Goal: Transaction & Acquisition: Purchase product/service

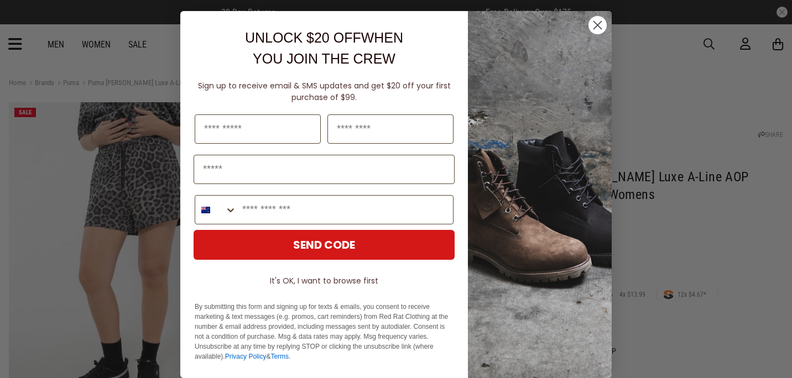
click at [588, 25] on circle "Close dialog" at bounding box center [597, 25] width 18 height 18
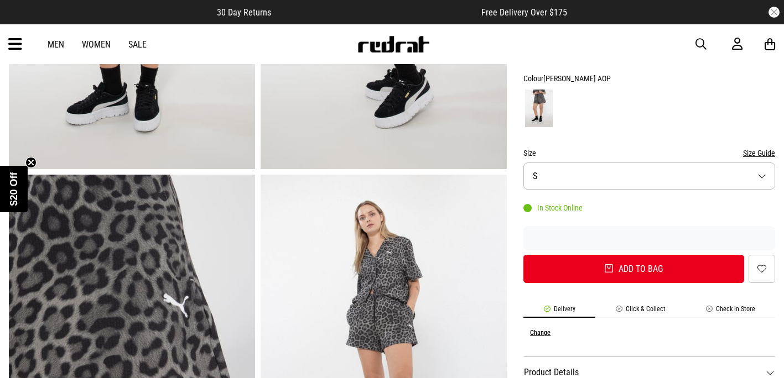
scroll to position [277, 0]
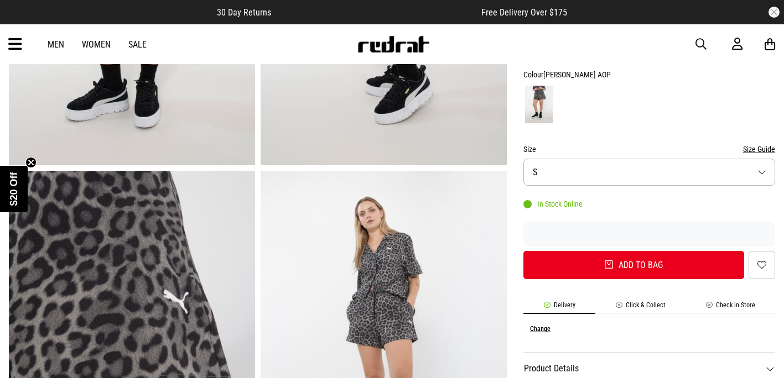
click at [586, 173] on button "Size S" at bounding box center [649, 172] width 252 height 27
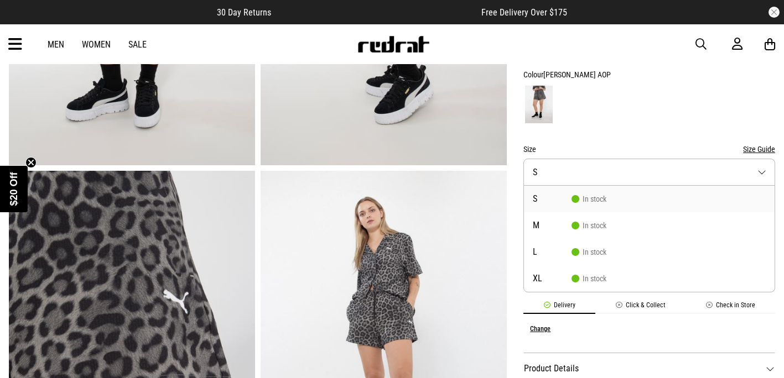
click at [586, 173] on button "Size S" at bounding box center [649, 172] width 252 height 27
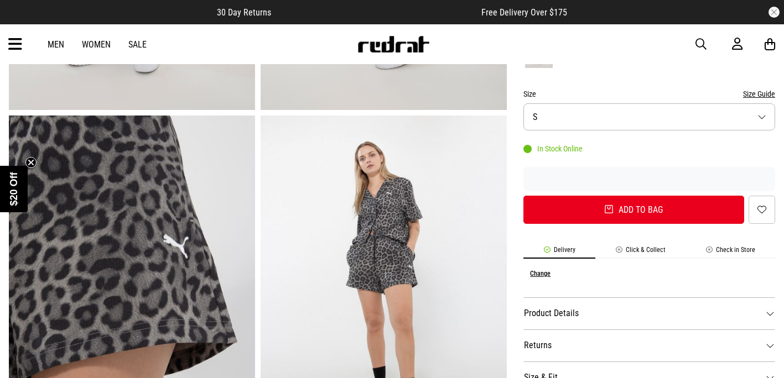
scroll to position [0, 0]
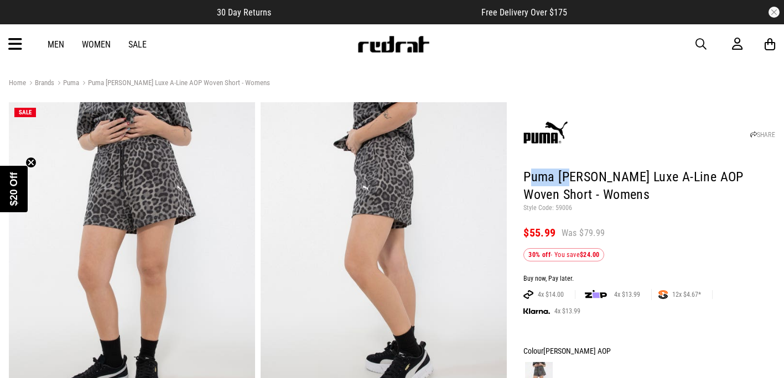
drag, startPoint x: 527, startPoint y: 176, endPoint x: 572, endPoint y: 174, distance: 45.4
click at [572, 174] on h1 "Puma [PERSON_NAME] Luxe A-Line AOP Woven Short - Womens" at bounding box center [649, 186] width 252 height 35
drag, startPoint x: 572, startPoint y: 174, endPoint x: 522, endPoint y: 161, distance: 52.3
drag, startPoint x: 522, startPoint y: 177, endPoint x: 575, endPoint y: 176, distance: 53.1
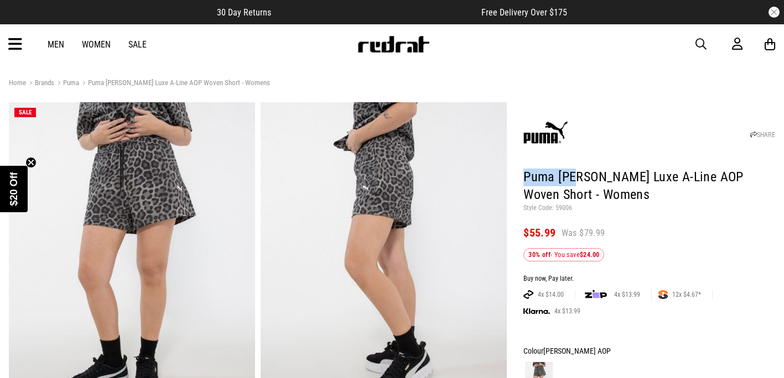
drag, startPoint x: 575, startPoint y: 176, endPoint x: 559, endPoint y: 176, distance: 16.0
copy h1 "Puma [PERSON_NAME]"
